Goal: Task Accomplishment & Management: Use online tool/utility

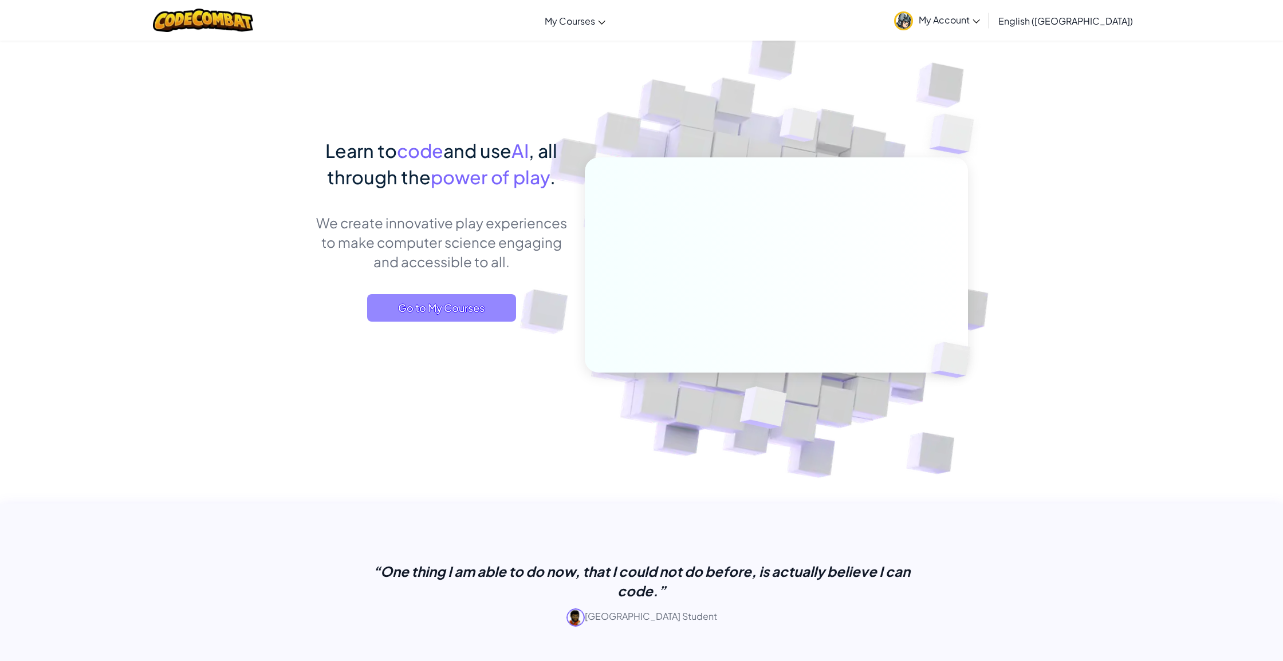
click at [420, 305] on span "Go to My Courses" at bounding box center [441, 307] width 149 height 27
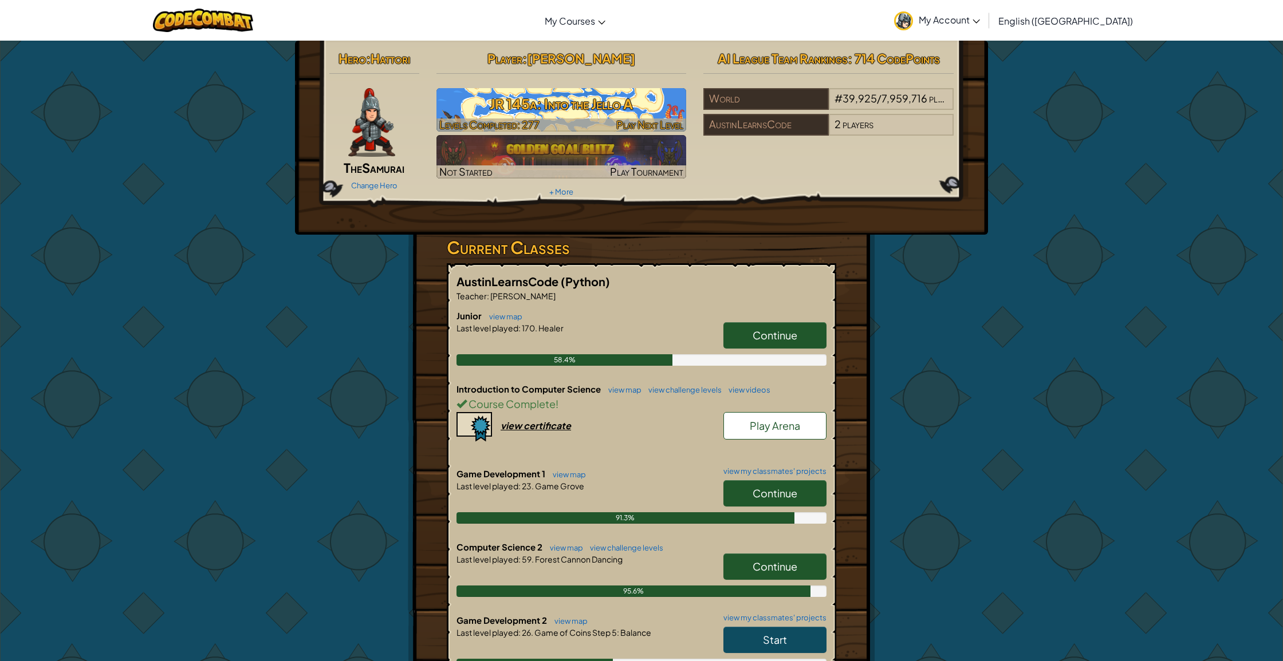
click at [562, 120] on div at bounding box center [561, 125] width 250 height 13
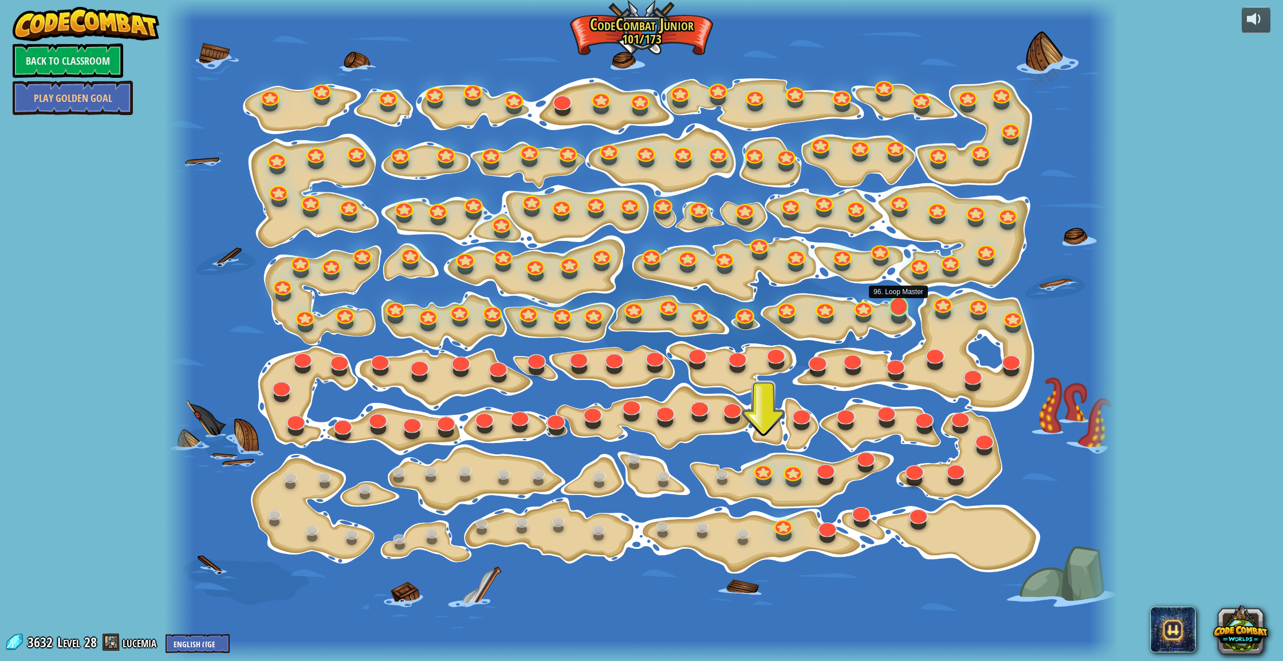
click at [896, 313] on link at bounding box center [896, 304] width 23 height 23
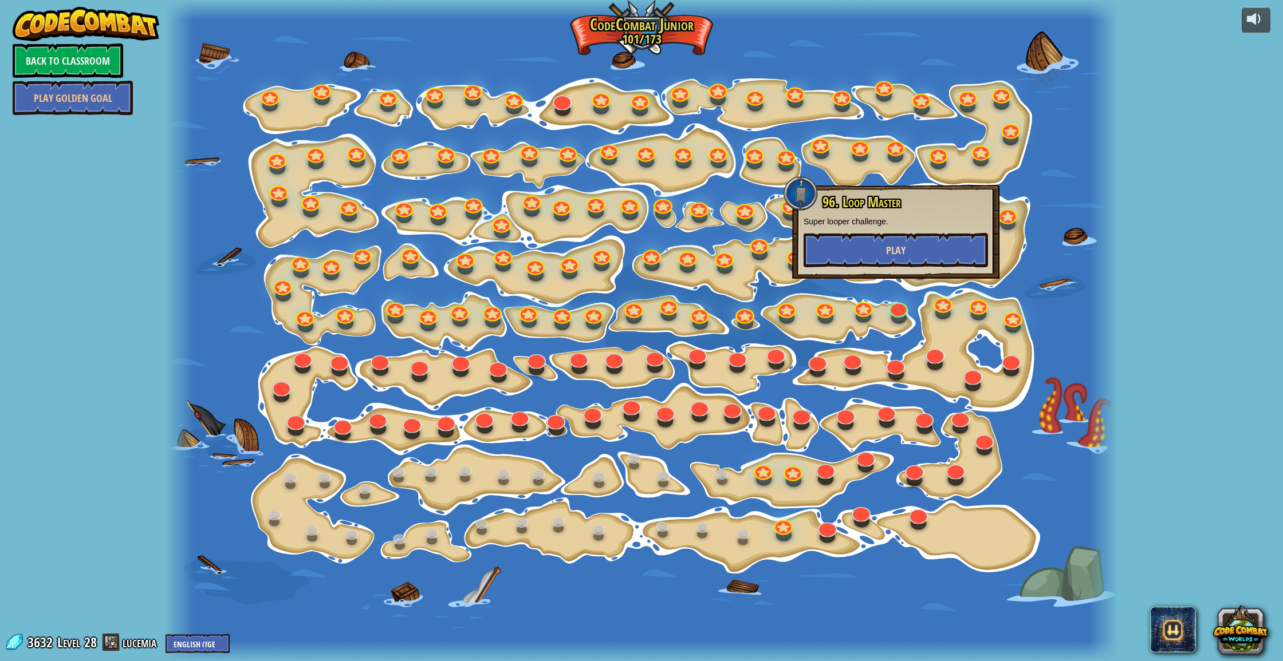
click at [907, 254] on button "Play" at bounding box center [895, 250] width 184 height 34
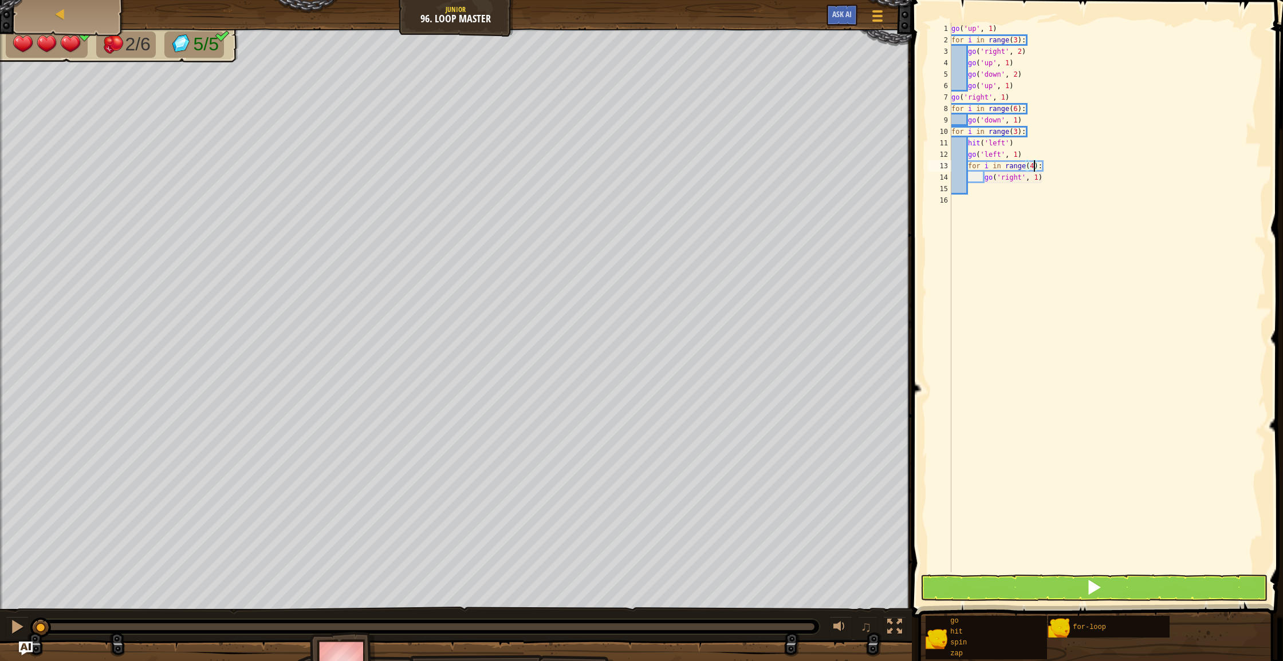
scroll to position [5, 7]
type textarea "g"
type textarea "z"
click at [973, 587] on button at bounding box center [1093, 588] width 347 height 26
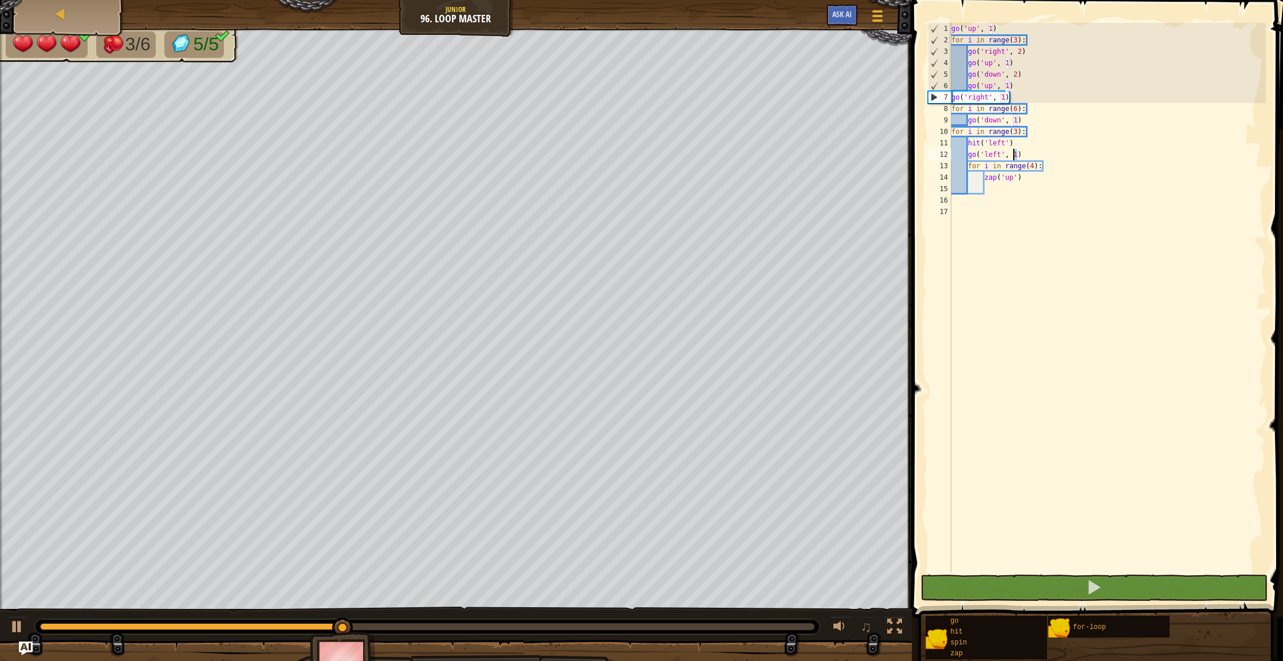
click at [1014, 153] on div "go ( 'up' , 1 ) for i in range ( 3 ) : go ( 'right' , 2 ) go ( 'up' , 1 ) go ( …" at bounding box center [1107, 309] width 317 height 573
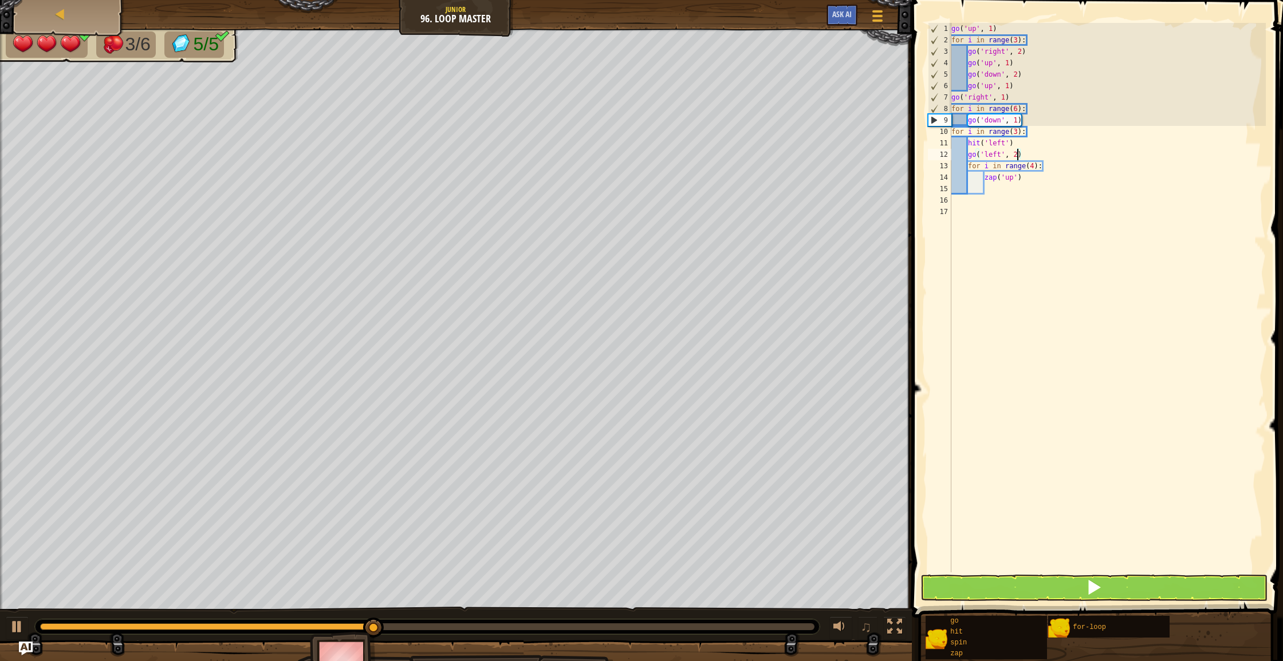
scroll to position [5, 5]
type textarea "go('left', 2)"
drag, startPoint x: 965, startPoint y: 597, endPoint x: 964, endPoint y: 586, distance: 10.4
click at [964, 591] on button at bounding box center [1093, 588] width 347 height 26
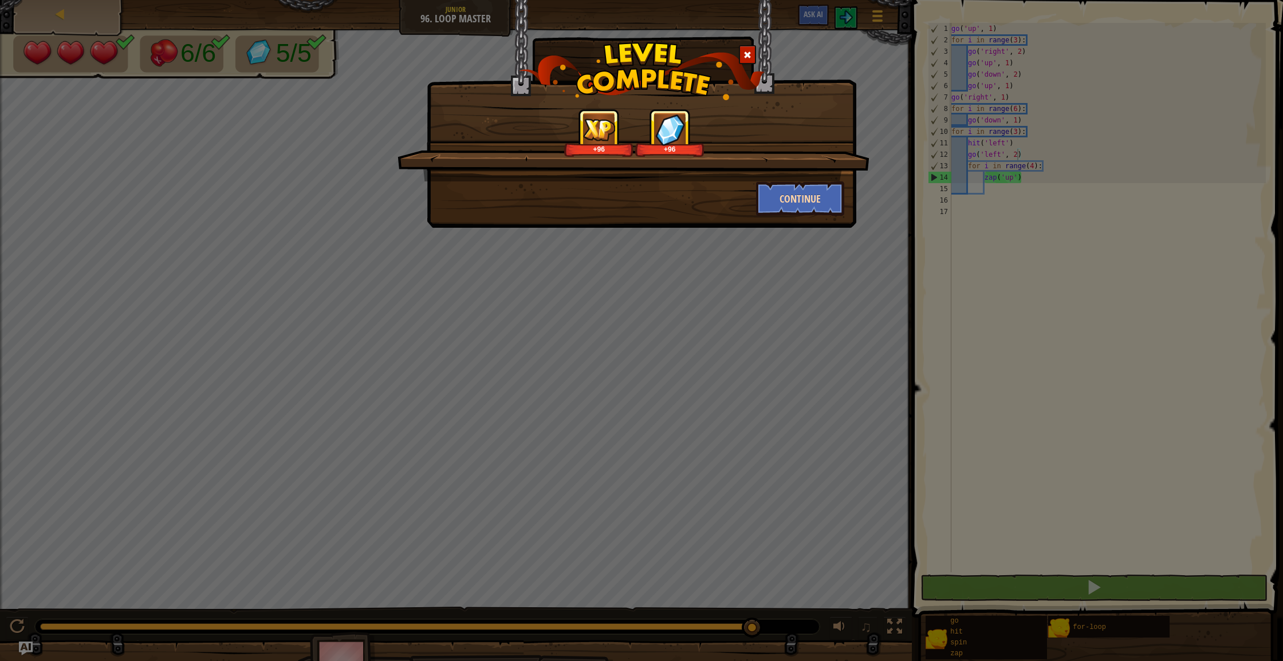
click at [811, 198] on button "Continue" at bounding box center [800, 199] width 89 height 34
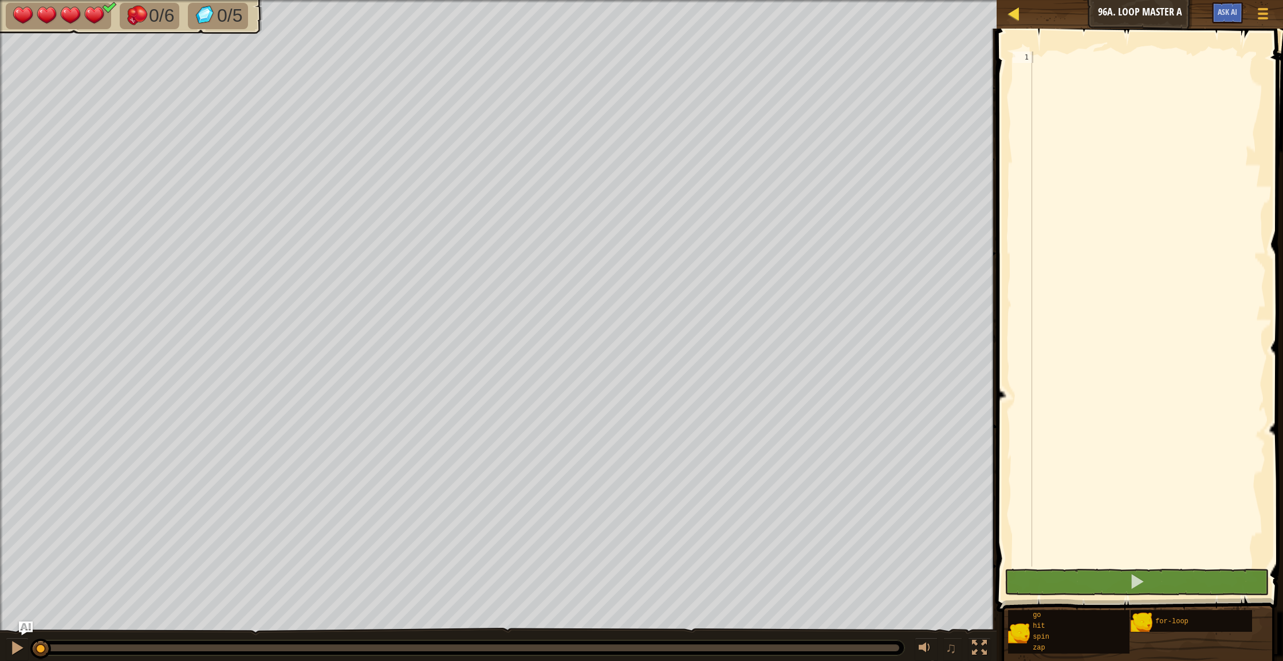
click at [1011, 18] on div at bounding box center [1014, 13] width 14 height 14
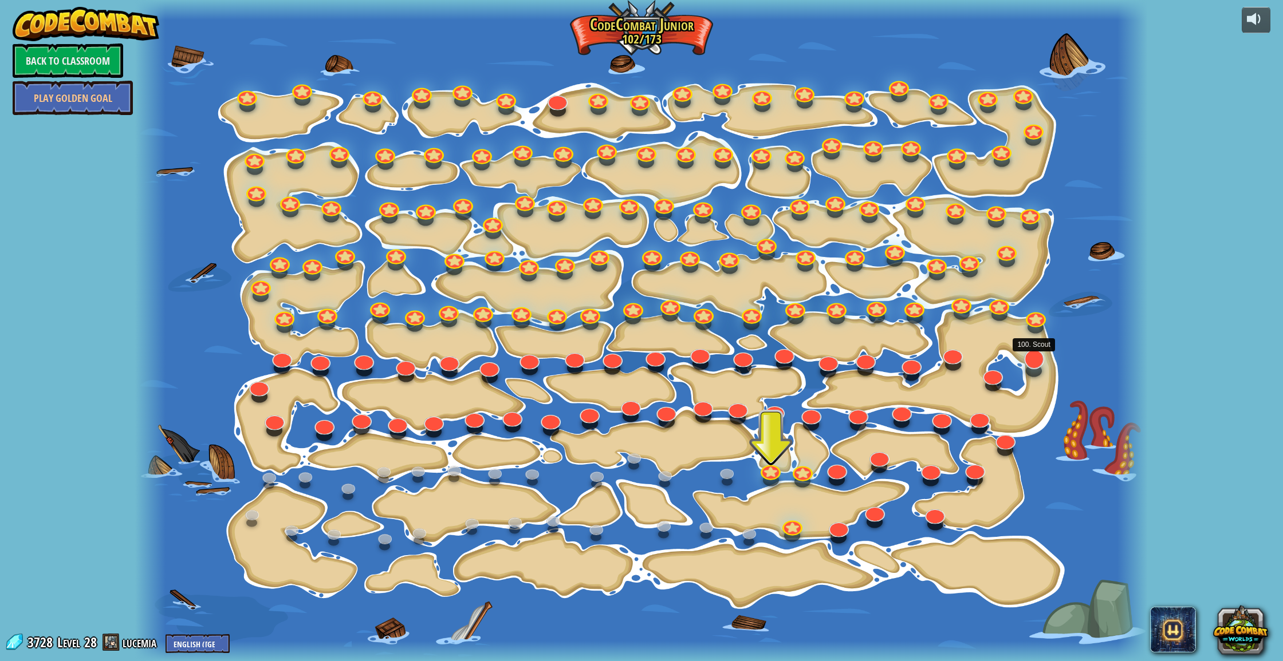
click at [1035, 365] on link at bounding box center [1030, 356] width 23 height 23
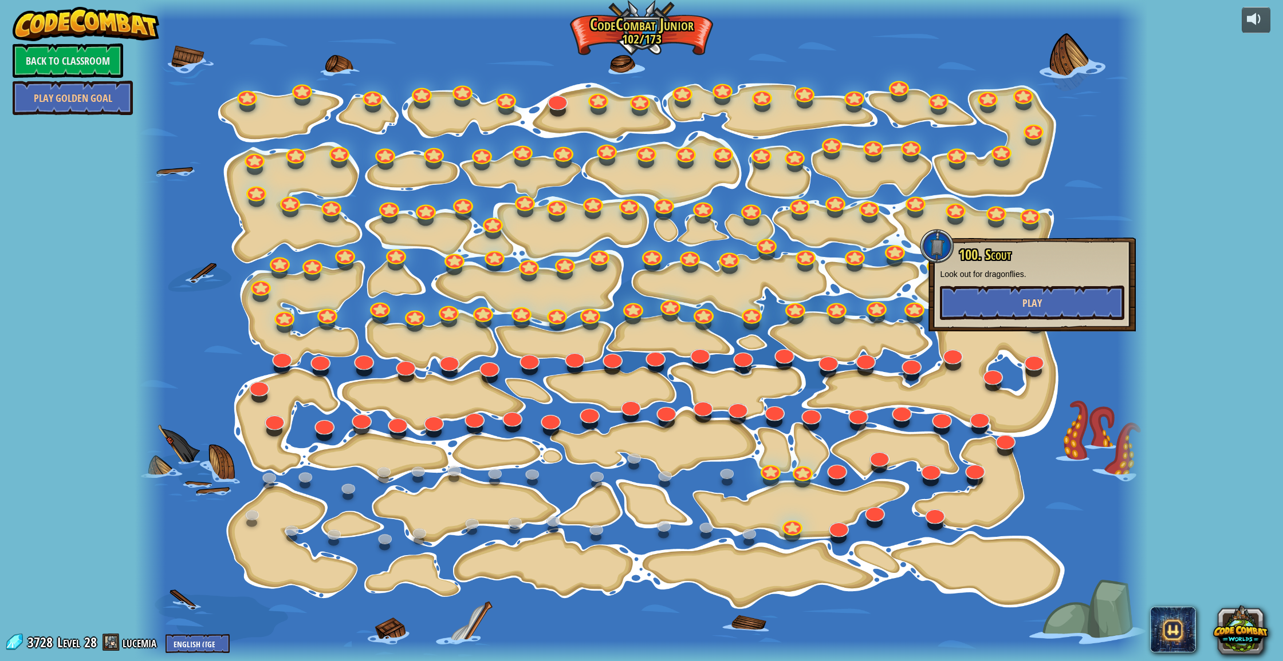
click at [1026, 307] on span "Play" at bounding box center [1031, 303] width 19 height 14
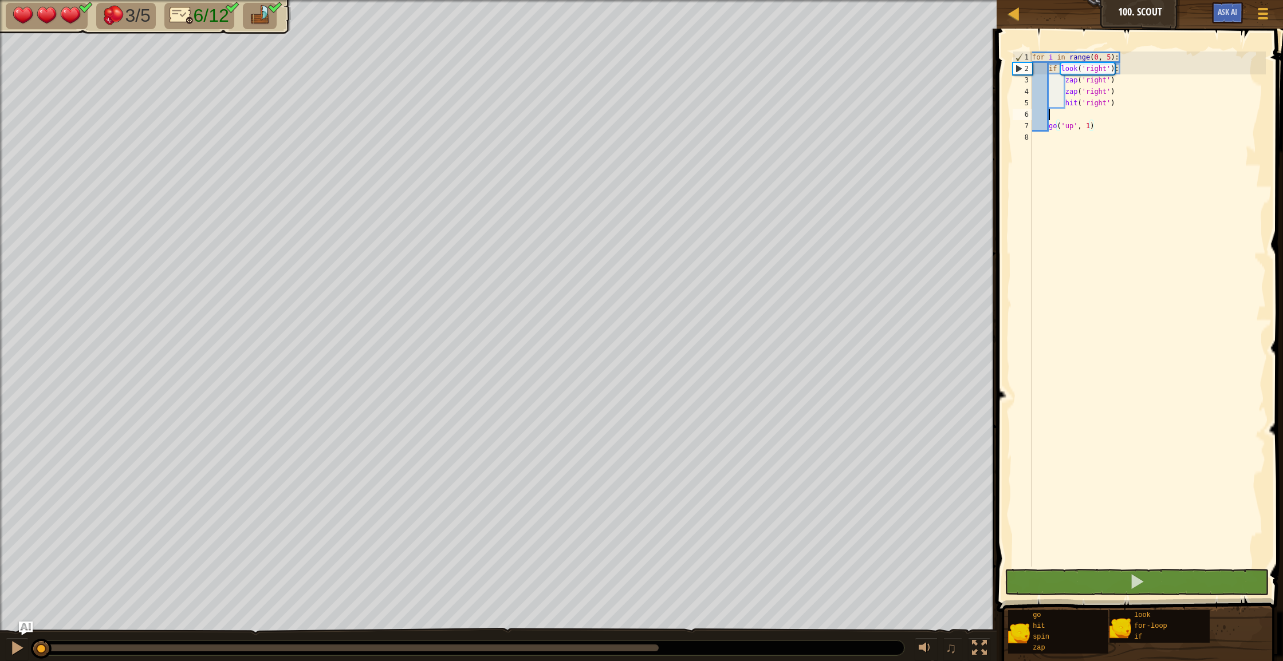
click at [1050, 116] on div "for i in range ( 0 , 5 ) : if look ( 'right' ) : zap ( 'right' ) zap ( 'right' …" at bounding box center [1148, 321] width 236 height 538
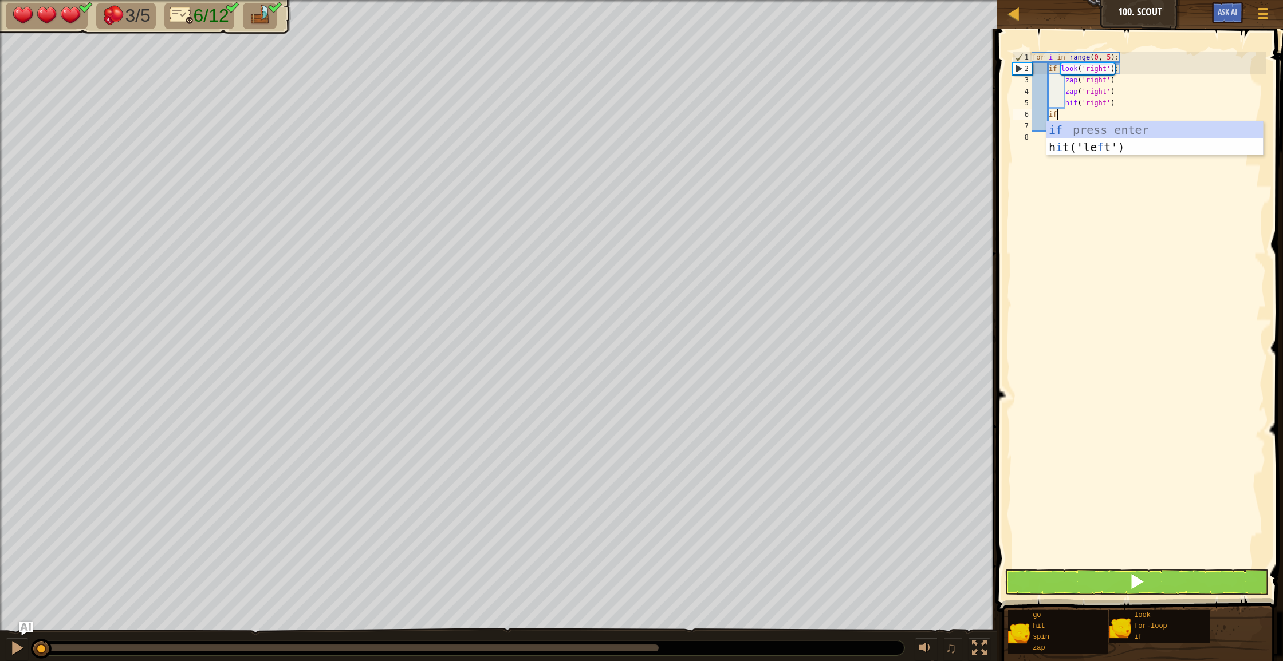
scroll to position [5, 2]
type textarea "i"
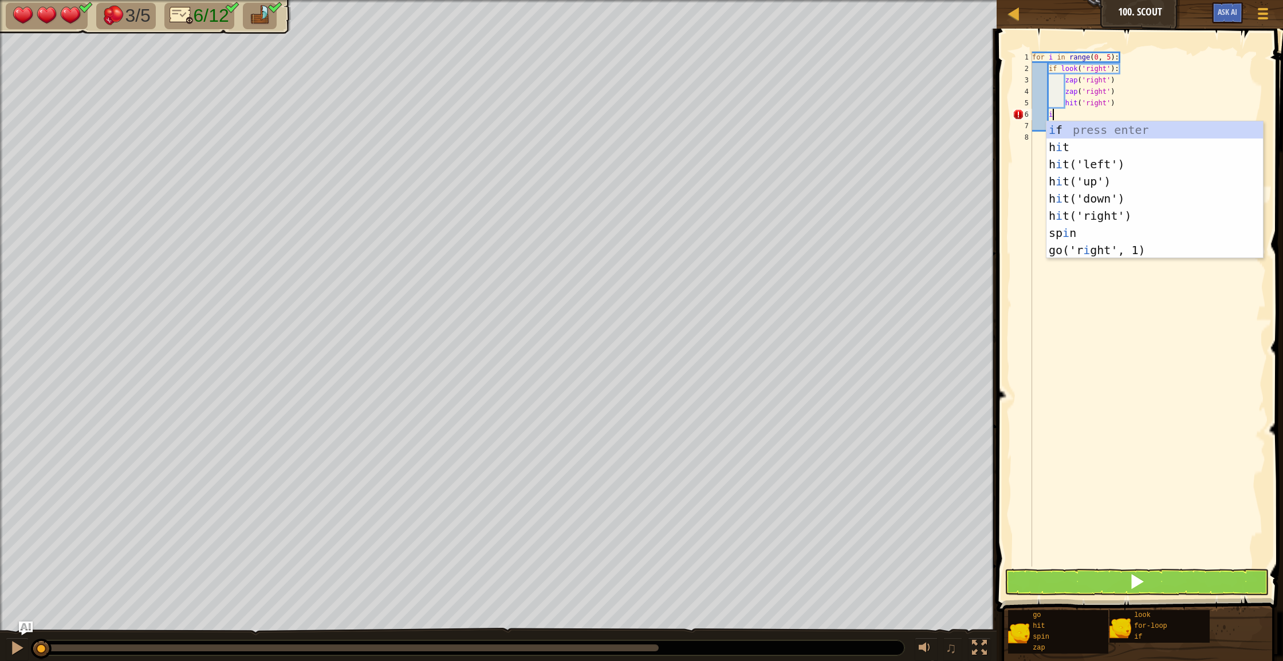
scroll to position [5, 1]
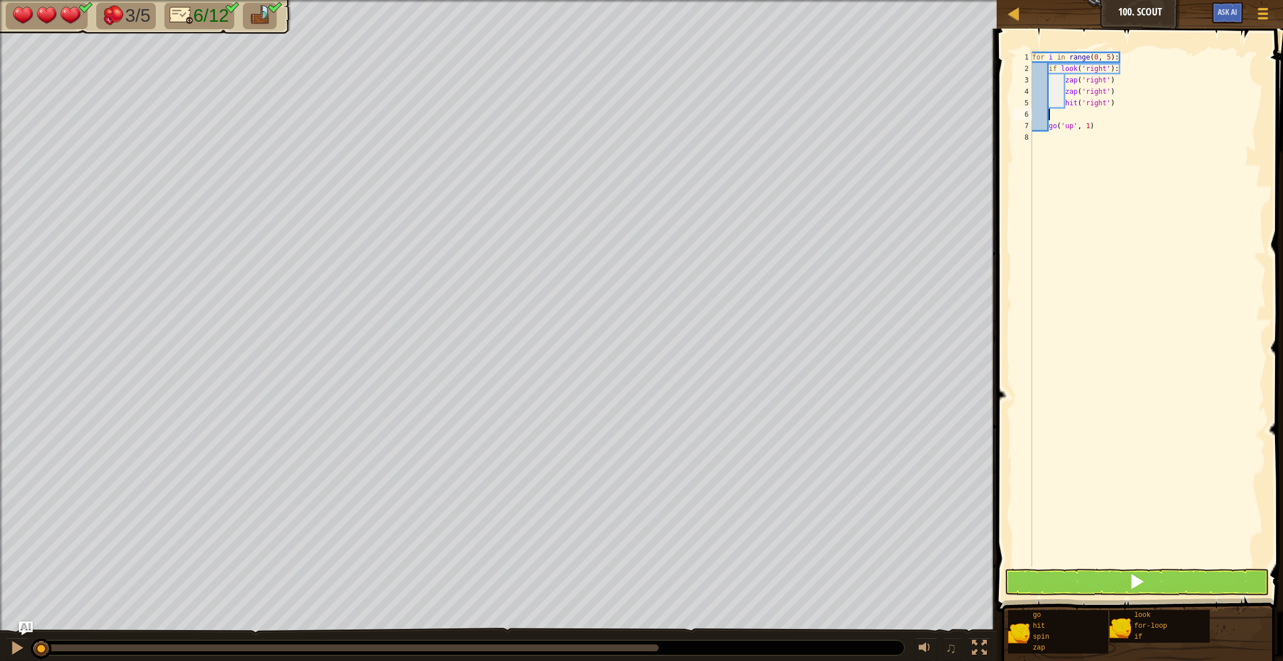
type textarea "go('up', 1)"
type textarea "i"
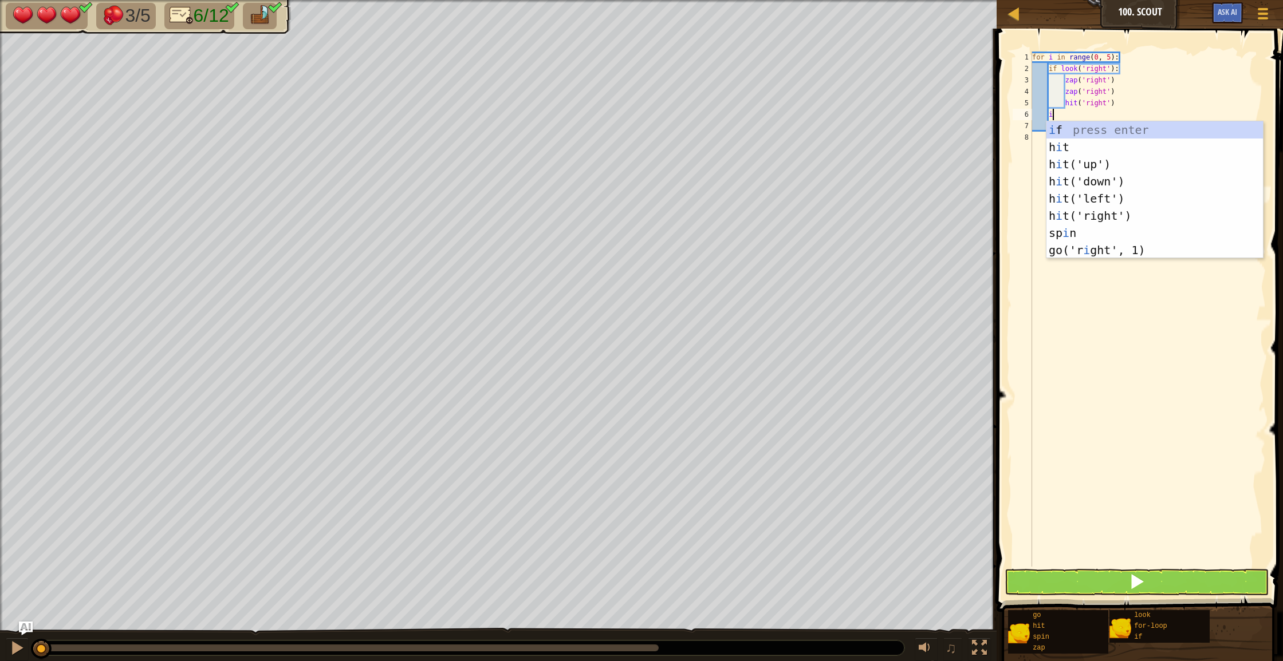
scroll to position [5, 1]
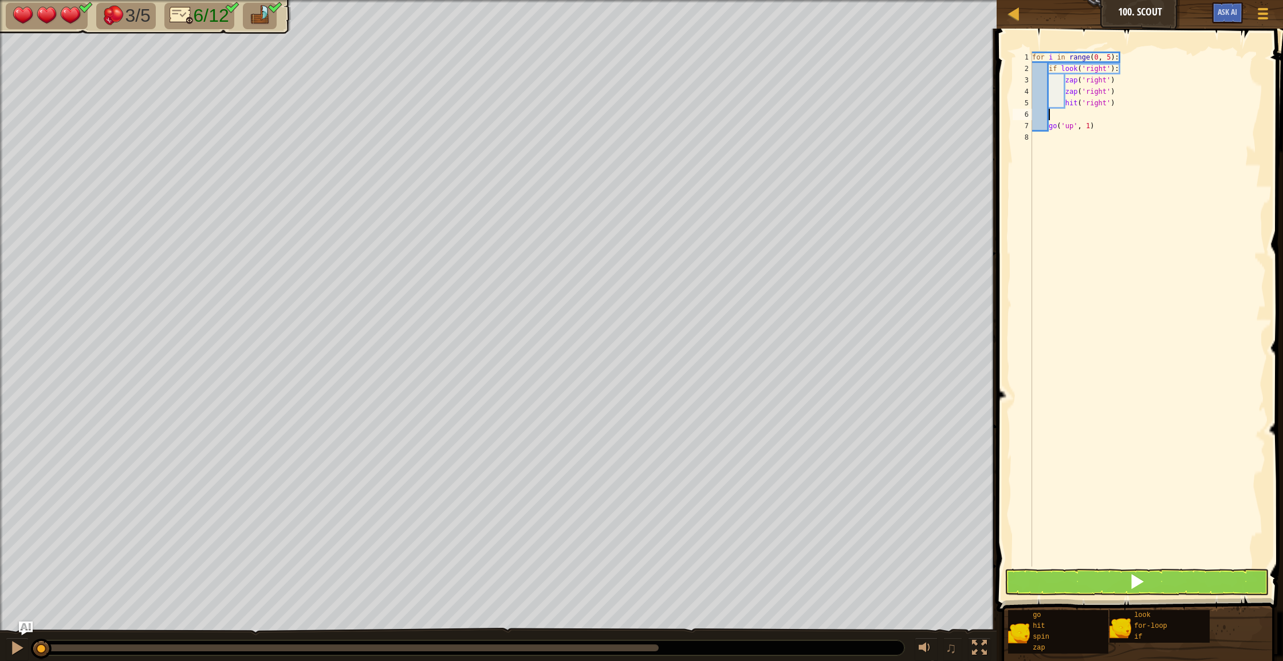
type textarea "l"
click at [1047, 115] on div "for i in range ( 0 , 5 ) : if look ( 'right' ) : zap ( 'right' ) zap ( 'right' …" at bounding box center [1148, 321] width 236 height 538
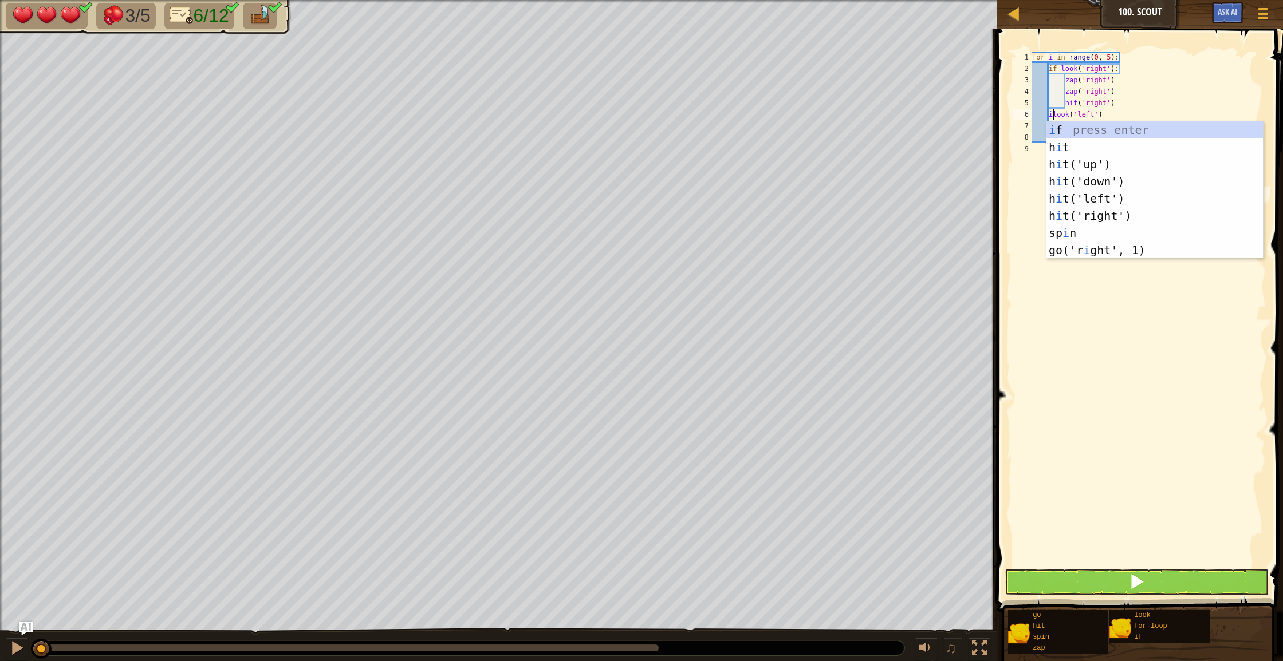
scroll to position [5, 2]
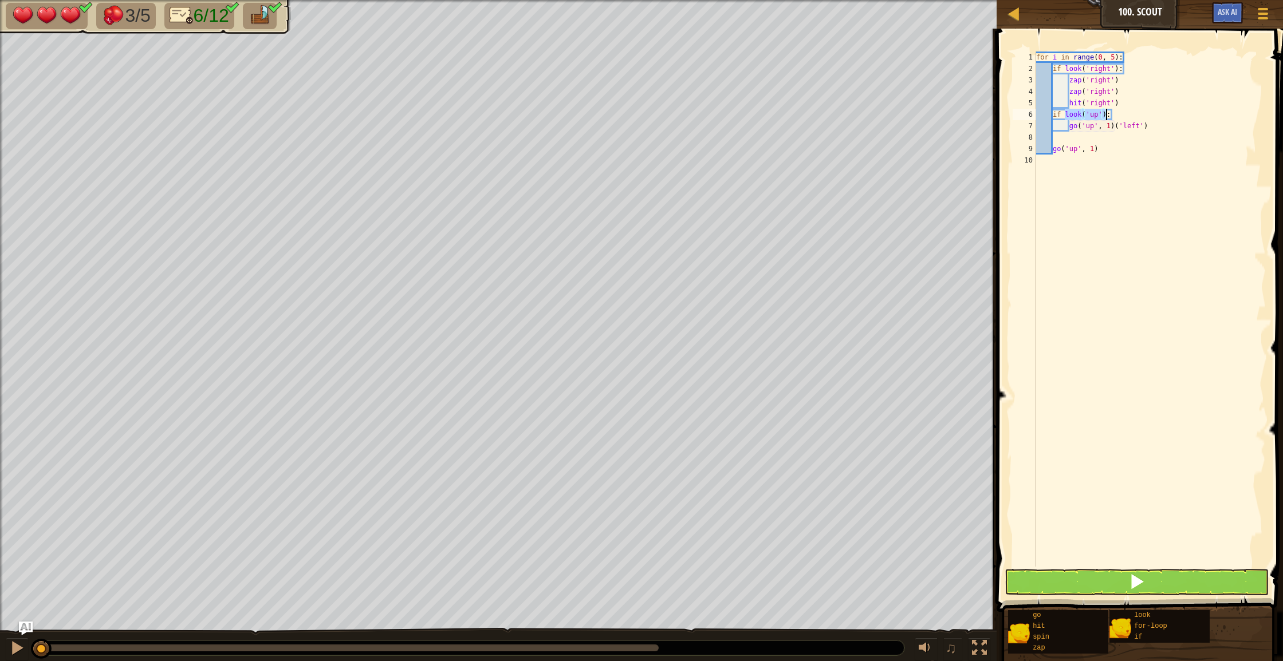
click at [1098, 116] on div "for i in range ( 0 , 5 ) : if look ( 'right' ) : zap ( 'right' ) zap ( 'right' …" at bounding box center [1150, 321] width 232 height 538
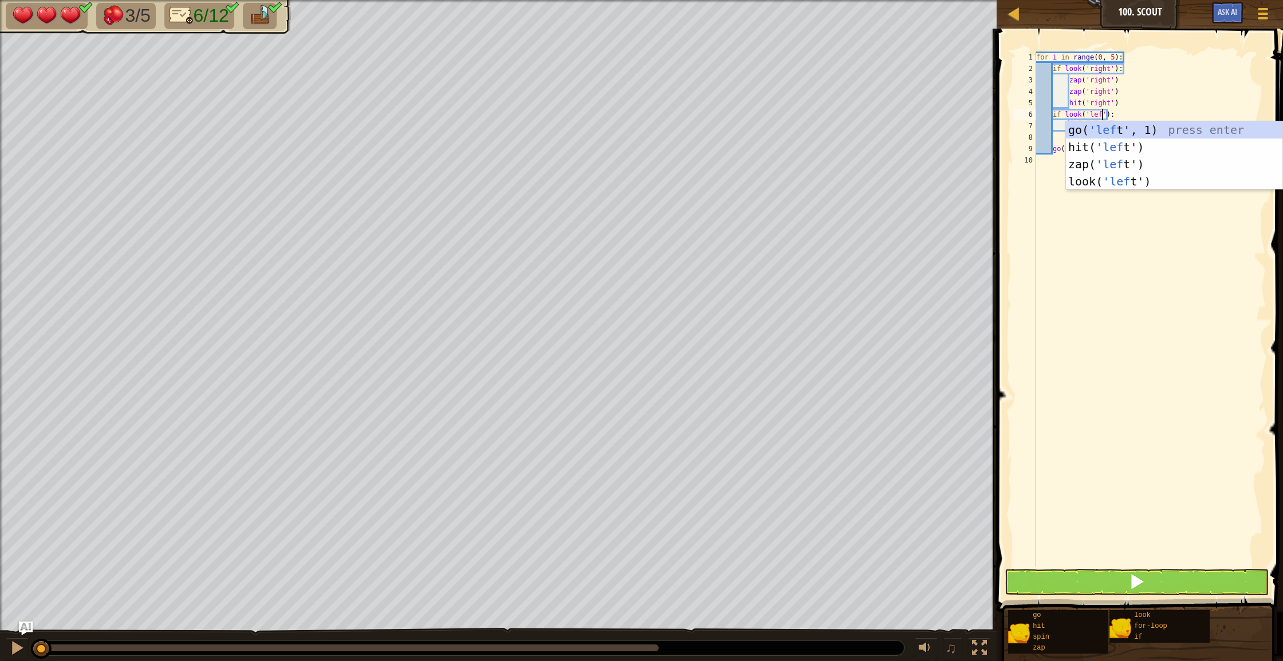
scroll to position [5, 6]
type textarea "if look('left'):"
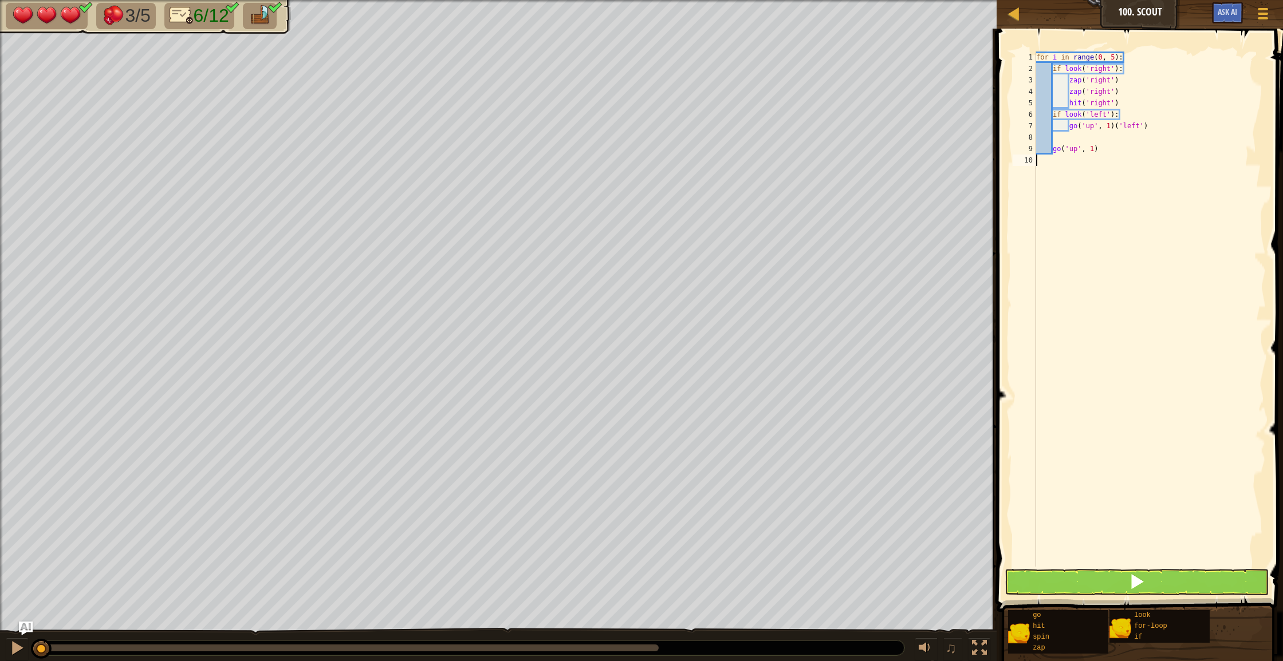
click at [1055, 270] on div "for i in range ( 0 , 5 ) : if look ( 'right' ) : zap ( 'right' ) zap ( 'right' …" at bounding box center [1150, 321] width 232 height 538
drag, startPoint x: 1159, startPoint y: 126, endPoint x: 1071, endPoint y: 128, distance: 88.2
click at [1070, 129] on div "for i in range ( 0 , 5 ) : if look ( 'right' ) : zap ( 'right' ) zap ( 'right' …" at bounding box center [1150, 321] width 232 height 538
type textarea "go('up', 1)('left')"
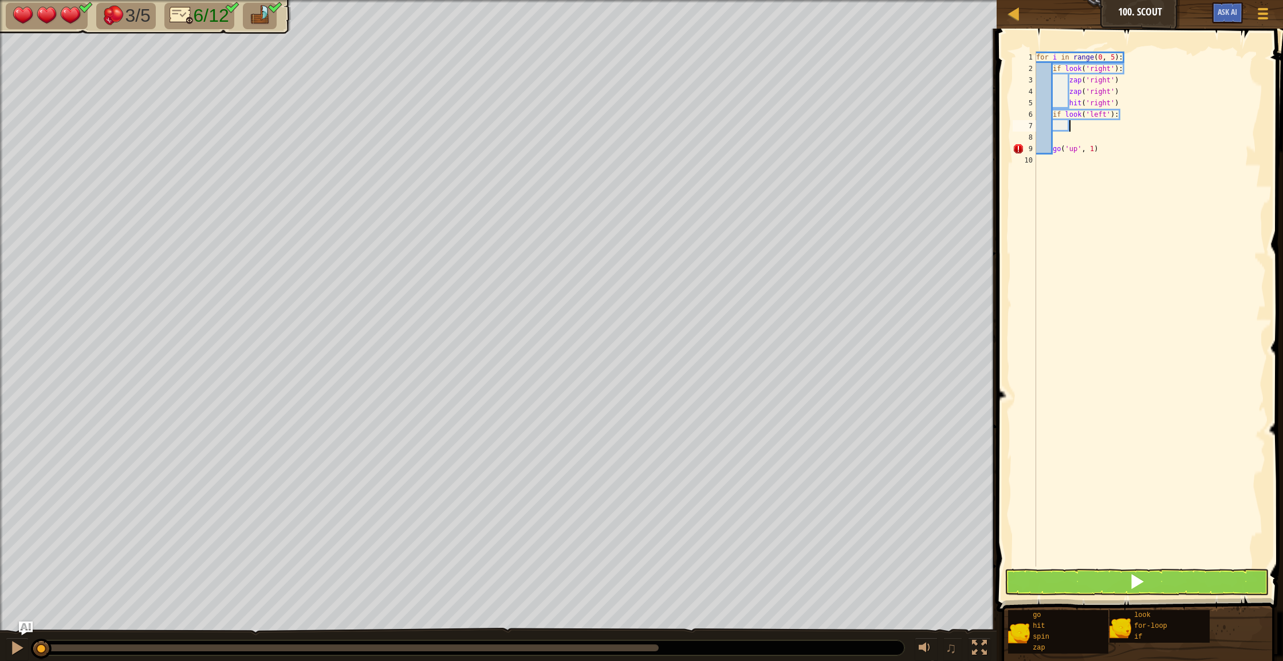
type textarea "z"
type textarea "zap('left')"
drag, startPoint x: 1070, startPoint y: 125, endPoint x: 1113, endPoint y: 130, distance: 42.6
click at [1113, 130] on div "for i in range ( 0 , 5 ) : if look ( 'right' ) : zap ( 'right' ) zap ( 'right' …" at bounding box center [1150, 321] width 232 height 538
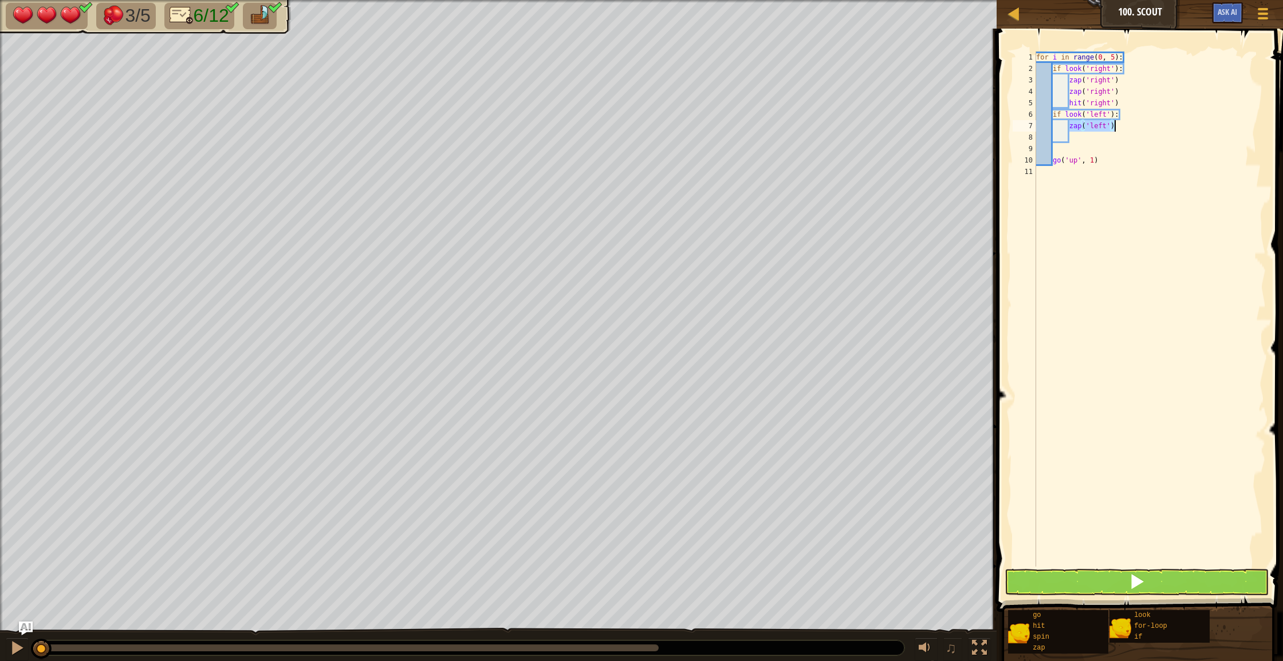
click at [1073, 141] on div "for i in range ( 0 , 5 ) : if look ( 'right' ) : zap ( 'right' ) zap ( 'right' …" at bounding box center [1150, 321] width 232 height 538
paste textarea "zap('left')"
type textarea "zap('left')"
drag, startPoint x: 1055, startPoint y: 148, endPoint x: 1069, endPoint y: 150, distance: 14.5
click at [1055, 148] on div "for i in range ( 0 , 5 ) : if look ( 'right' ) : zap ( 'right' ) zap ( 'right' …" at bounding box center [1150, 321] width 232 height 538
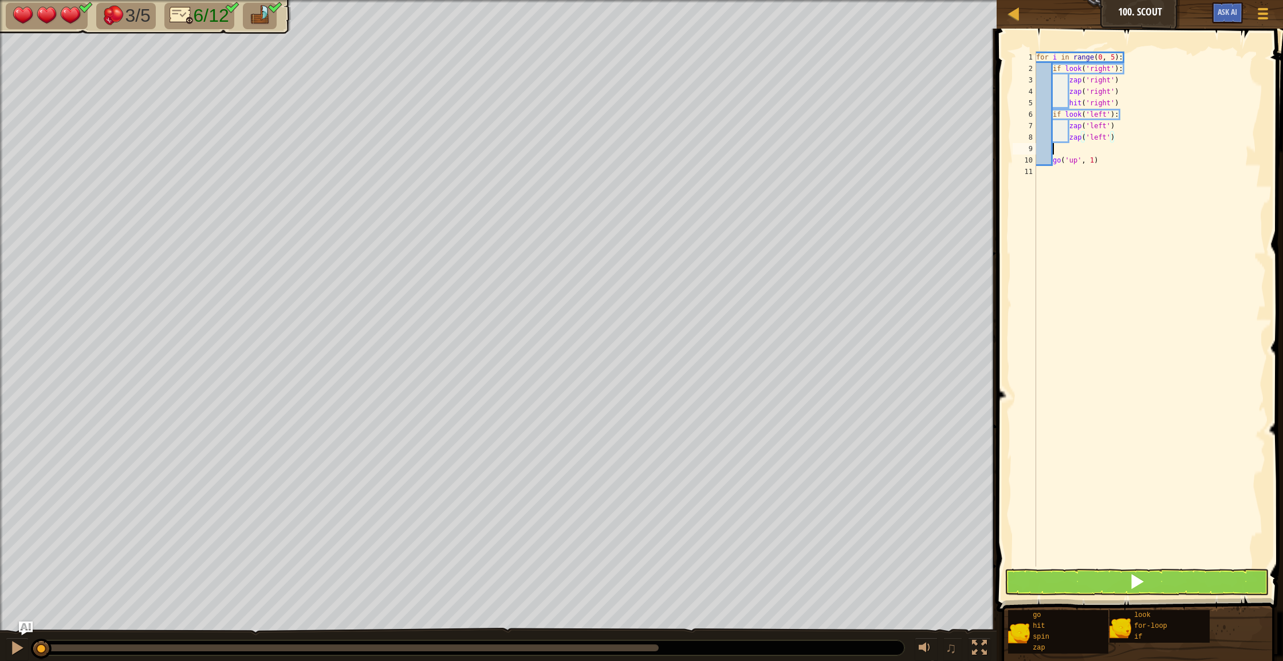
scroll to position [5, 1]
type textarea "h"
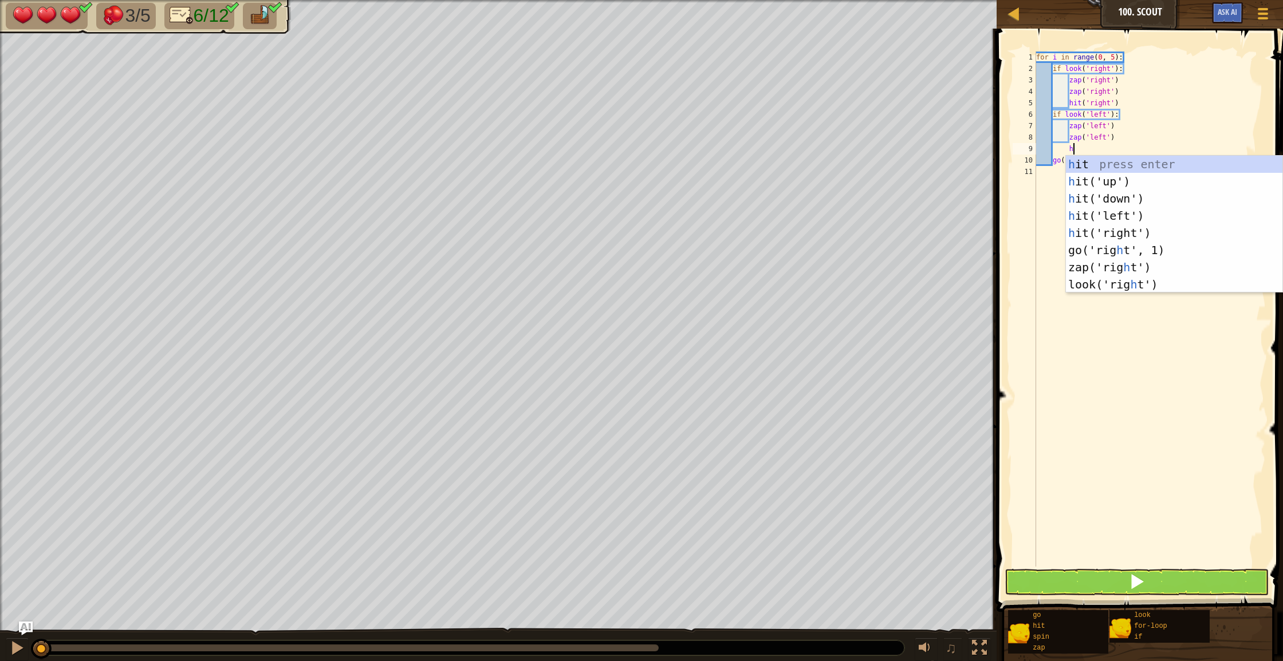
scroll to position [5, 2]
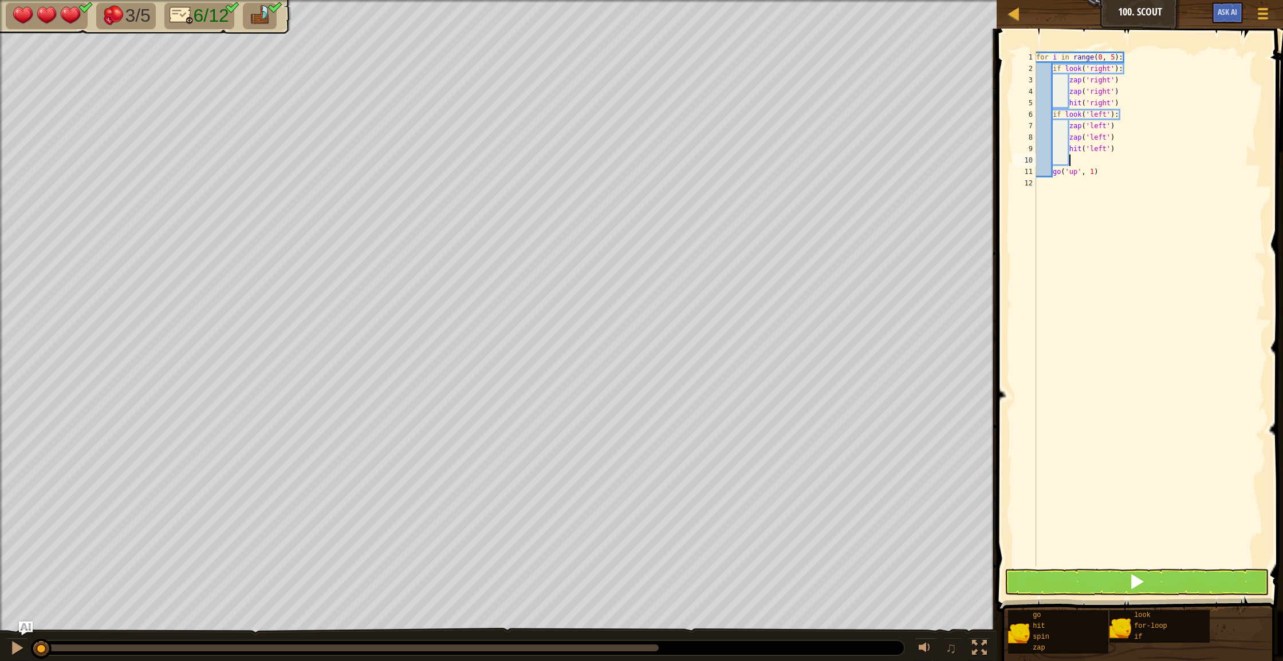
click at [1105, 589] on button at bounding box center [1136, 582] width 265 height 26
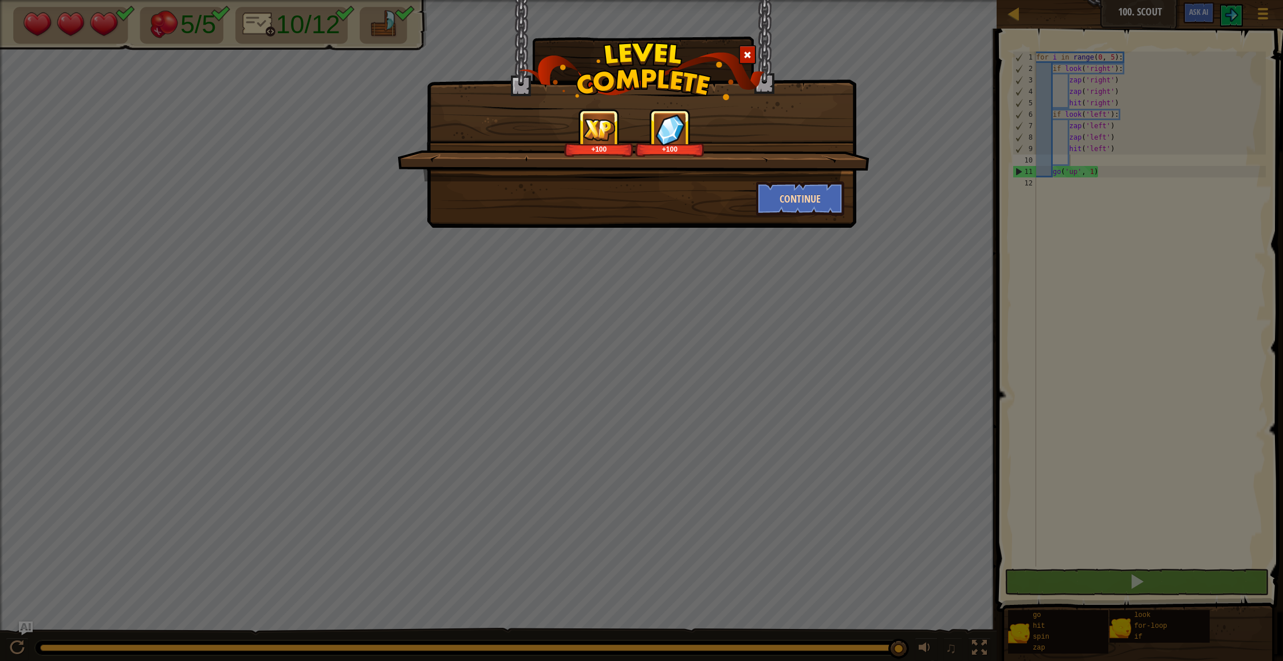
click at [825, 200] on button "Continue" at bounding box center [800, 199] width 89 height 34
